Goal: Navigation & Orientation: Find specific page/section

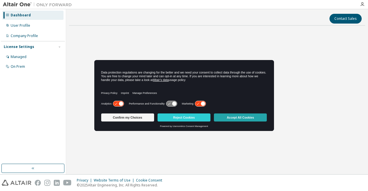
click at [234, 117] on button "Accept All Cookies" at bounding box center [240, 118] width 53 height 8
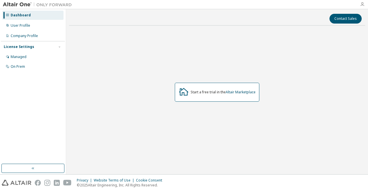
click at [363, 3] on icon "button" at bounding box center [362, 4] width 5 height 5
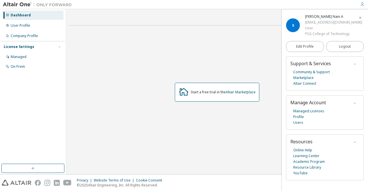
click at [240, 141] on div "Start a free trial in the Altair Marketplace" at bounding box center [217, 92] width 296 height 124
click at [359, 16] on icon "button" at bounding box center [359, 17] width 3 height 3
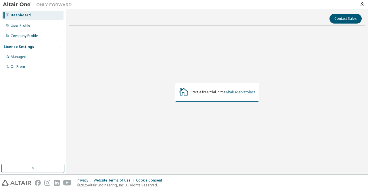
click at [251, 91] on link "Altair Marketplace" at bounding box center [241, 92] width 30 height 5
